Goal: Information Seeking & Learning: Learn about a topic

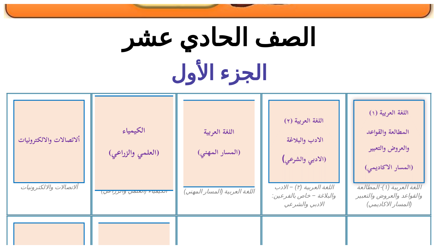
scroll to position [130, 0]
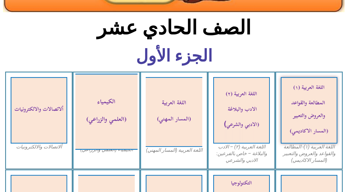
click at [107, 96] on img at bounding box center [106, 111] width 62 height 76
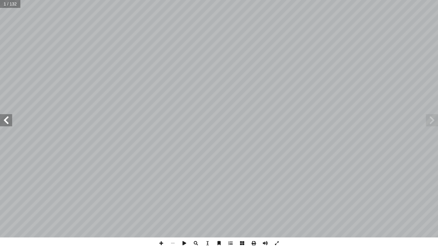
click at [11, 118] on span at bounding box center [6, 120] width 12 height 12
click at [231, 191] on span at bounding box center [231, 244] width 12 height 12
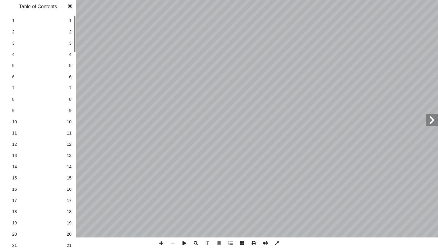
click at [70, 6] on span at bounding box center [69, 6] width 11 height 12
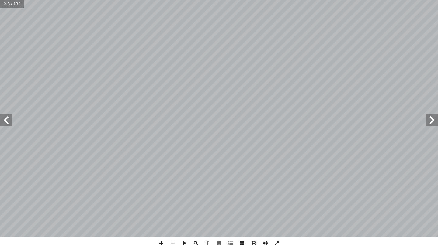
click at [5, 122] on span at bounding box center [6, 120] width 12 height 12
click at [229, 191] on span at bounding box center [231, 244] width 12 height 12
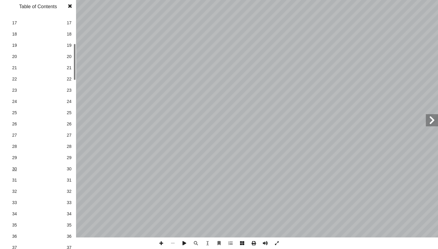
click at [16, 171] on span "30" at bounding box center [38, 169] width 52 height 6
click at [70, 8] on span at bounding box center [69, 6] width 11 height 12
